Goal: Find contact information: Find contact information

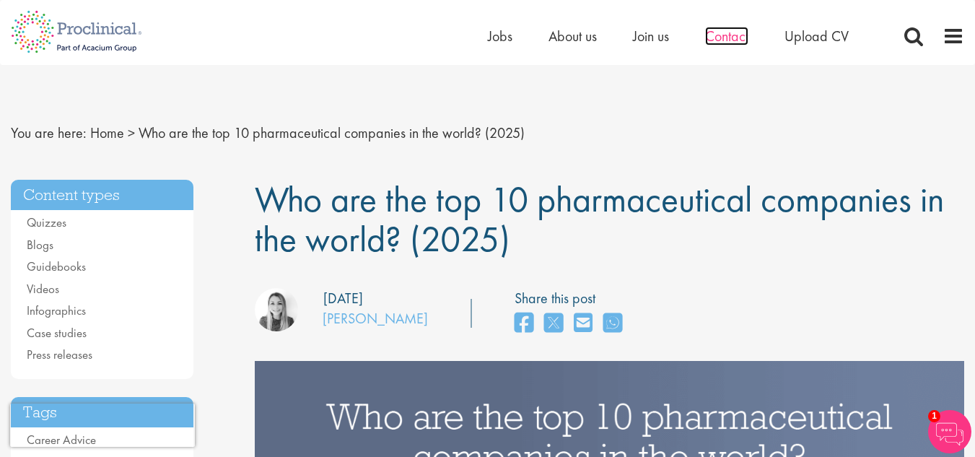
click at [734, 37] on span "Contact" at bounding box center [726, 36] width 43 height 19
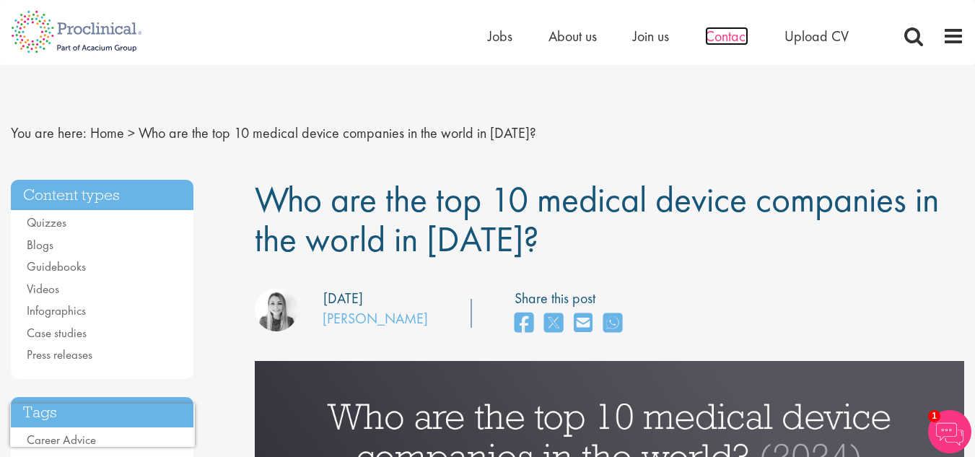
click at [721, 38] on span "Contact" at bounding box center [726, 36] width 43 height 19
